Goal: Task Accomplishment & Management: Manage account settings

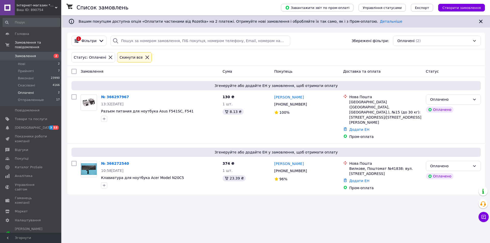
drag, startPoint x: 179, startPoint y: 111, endPoint x: 180, endPoint y: 222, distance: 111.4
click at [180, 222] on div "Список замовлень Завантажити звіт по пром-оплаті Управління статусами Експорт С…" at bounding box center [276, 121] width 428 height 243
click at [28, 69] on span "Прийняті" at bounding box center [26, 71] width 16 height 5
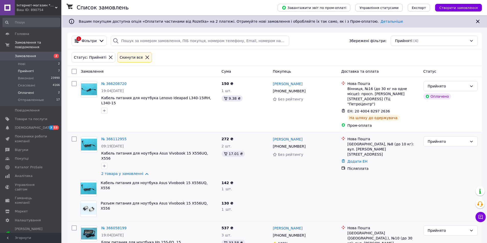
click at [26, 91] on span "Оплачені" at bounding box center [26, 93] width 16 height 5
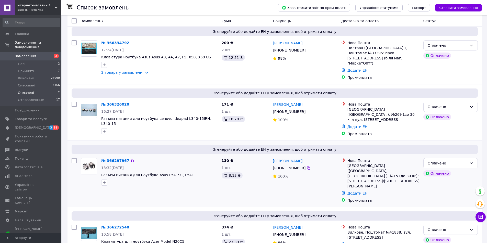
scroll to position [54, 0]
click at [447, 227] on div "Оплачено" at bounding box center [447, 230] width 40 height 6
click at [442, 170] on li "Прийнято" at bounding box center [450, 171] width 54 height 9
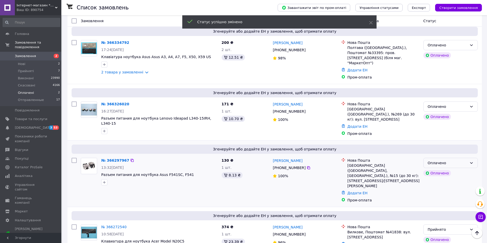
click at [445, 160] on div "Оплачено" at bounding box center [447, 163] width 40 height 6
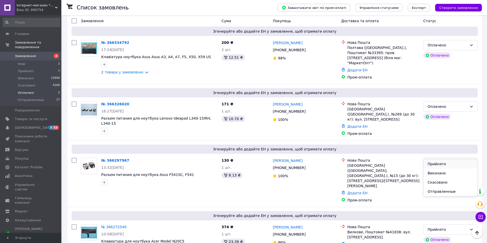
click at [442, 163] on li "Прийнято" at bounding box center [450, 164] width 54 height 9
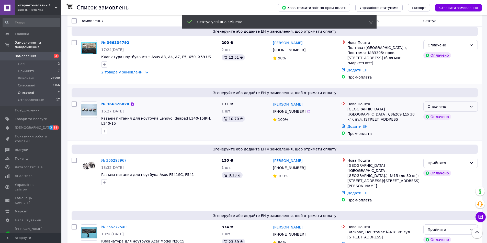
click at [444, 104] on div "Оплачено" at bounding box center [447, 107] width 40 height 6
click at [441, 112] on li "Прийнято" at bounding box center [450, 112] width 54 height 9
click at [438, 45] on div "Оплачено" at bounding box center [447, 45] width 40 height 6
click at [434, 55] on li "Прийнято" at bounding box center [450, 56] width 54 height 9
click at [24, 62] on span "Нові" at bounding box center [21, 64] width 7 height 5
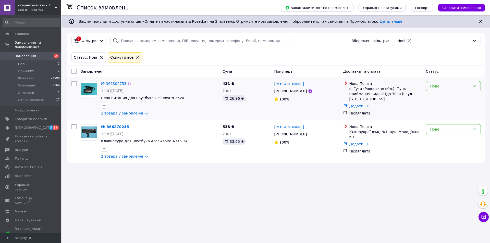
click at [448, 86] on div "Нове" at bounding box center [451, 87] width 40 height 6
click at [439, 98] on li "Прийнято" at bounding box center [454, 97] width 54 height 9
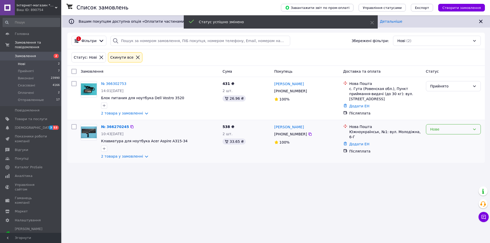
click at [437, 129] on div "Нове" at bounding box center [451, 130] width 40 height 6
click at [437, 141] on li "Прийнято" at bounding box center [454, 140] width 54 height 9
click at [128, 157] on link "2 товара у замовленні" at bounding box center [122, 157] width 42 height 4
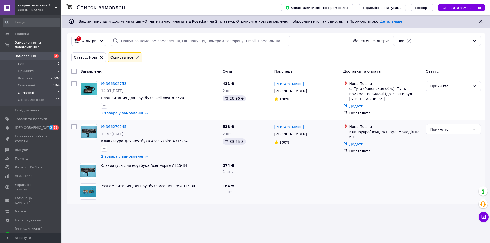
click at [28, 91] on span "Оплачені" at bounding box center [26, 93] width 16 height 5
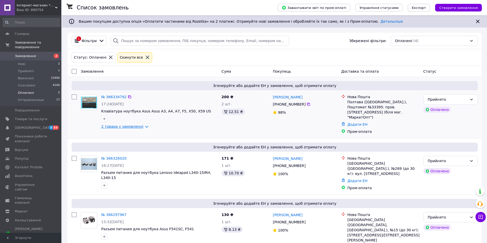
click at [127, 126] on link "2 товара у замовленні" at bounding box center [122, 127] width 42 height 4
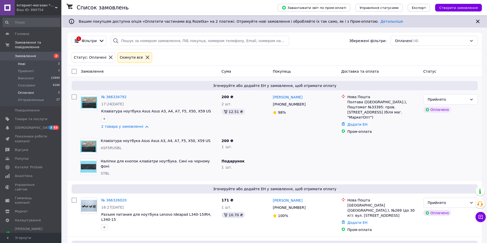
click at [24, 62] on span "Нові" at bounding box center [21, 64] width 7 height 5
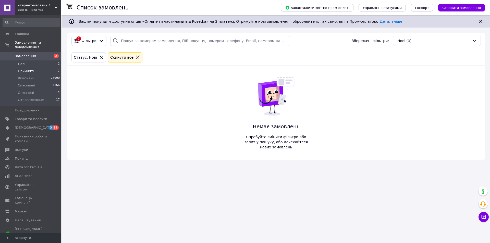
click at [23, 69] on span "Прийняті" at bounding box center [26, 71] width 16 height 5
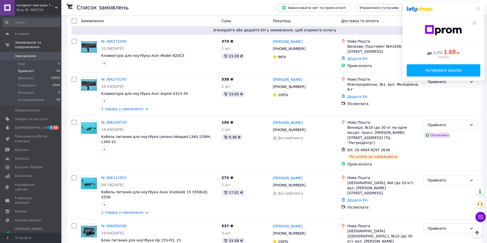
scroll to position [316, 0]
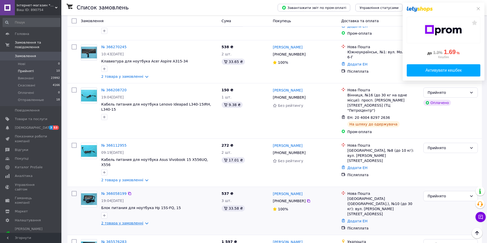
click at [131, 221] on link "2 товара у замовленні" at bounding box center [122, 223] width 42 height 4
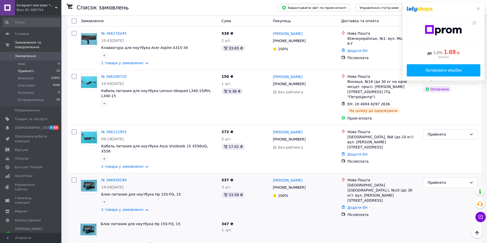
scroll to position [357, 0]
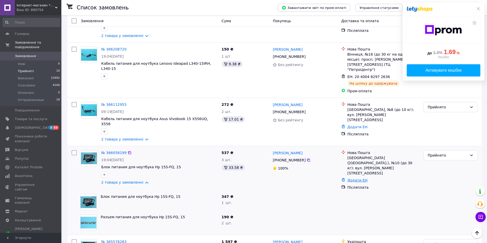
click at [356, 179] on link "Додати ЕН" at bounding box center [357, 181] width 20 height 4
paste input "20400482937855"
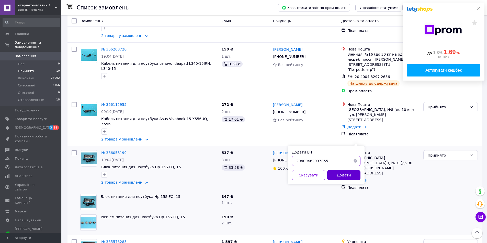
type input "20400482937855"
click at [352, 175] on button "Додати" at bounding box center [343, 175] width 33 height 10
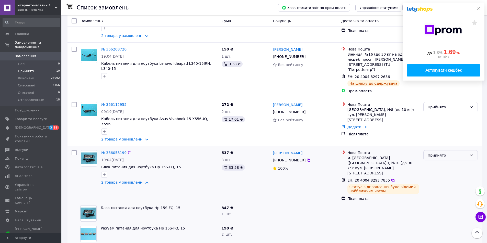
click at [438, 153] on div "Прийнято" at bounding box center [447, 156] width 40 height 6
click at [442, 164] on li "Отправленные" at bounding box center [450, 164] width 54 height 9
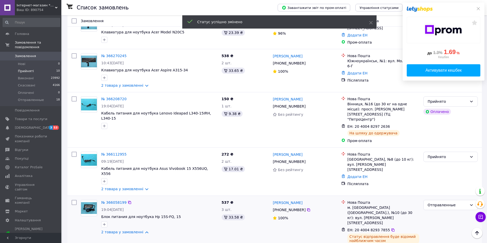
scroll to position [306, 0]
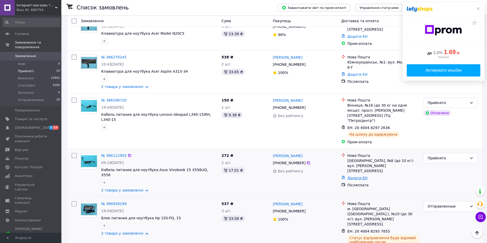
click at [355, 176] on link "Додати ЕН" at bounding box center [357, 178] width 20 height 4
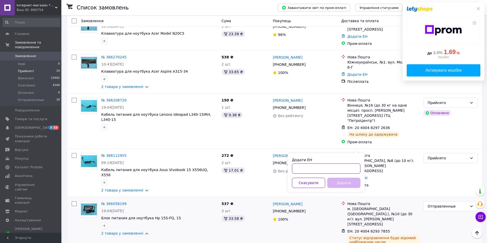
paste input "20400482937893"
type input "20400482937893"
click at [346, 185] on button "Додати" at bounding box center [343, 183] width 33 height 10
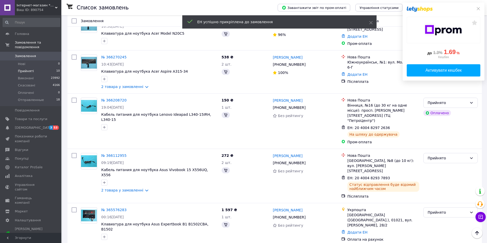
scroll to position [279, 0]
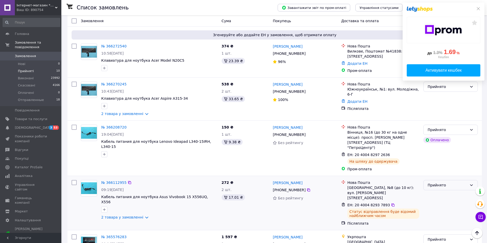
click at [440, 183] on div "Прийнято" at bounding box center [447, 186] width 40 height 6
click at [442, 198] on li "Отправленные" at bounding box center [450, 198] width 54 height 9
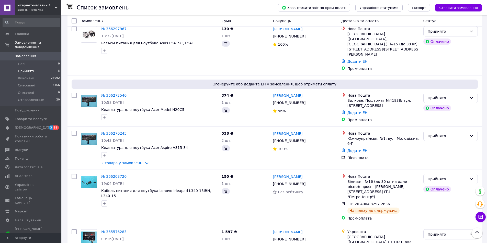
scroll to position [229, 0]
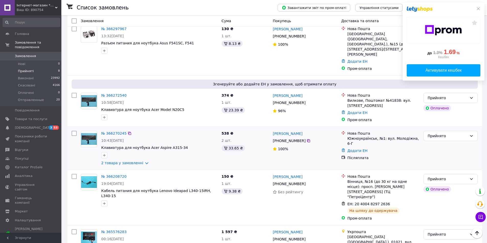
click at [323, 136] on div "Антон Пліхта +380 68 082 39 70 100%" at bounding box center [305, 148] width 68 height 39
